Goal: Task Accomplishment & Management: Complete application form

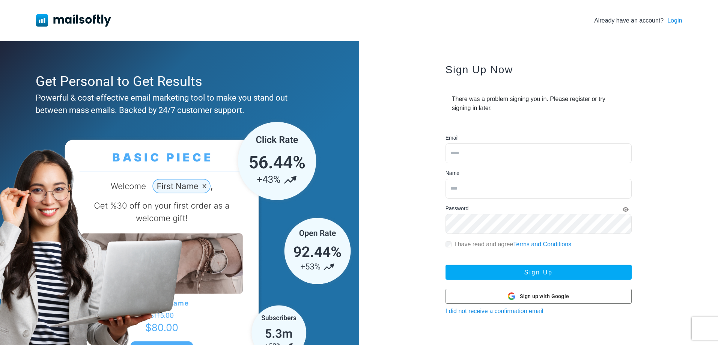
click at [90, 15] on img at bounding box center [73, 20] width 75 height 12
click at [83, 14] on div "Already have an account? Login" at bounding box center [359, 20] width 646 height 41
click at [83, 19] on img at bounding box center [73, 20] width 75 height 12
